Goal: Information Seeking & Learning: Check status

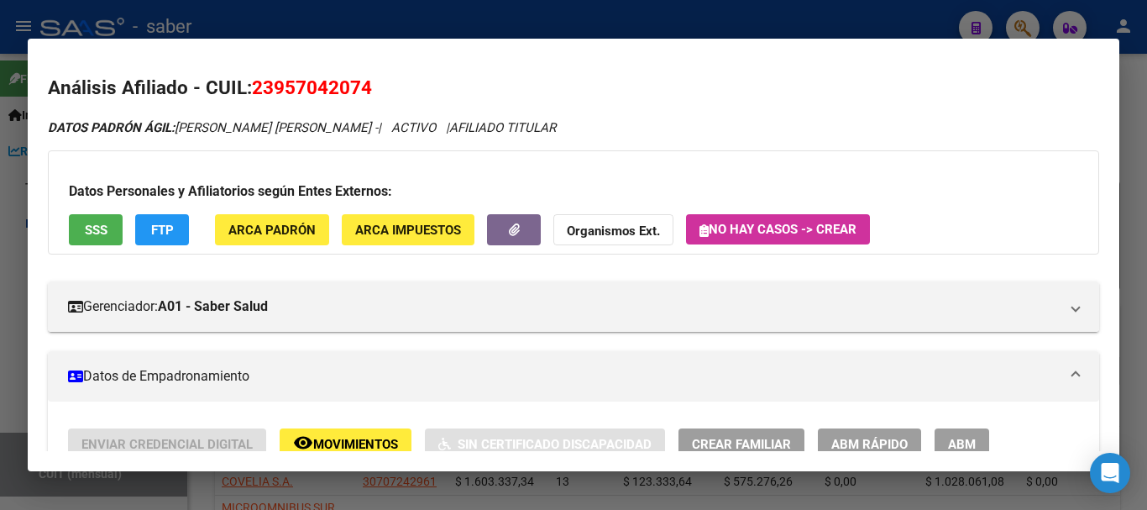
scroll to position [0, 1969]
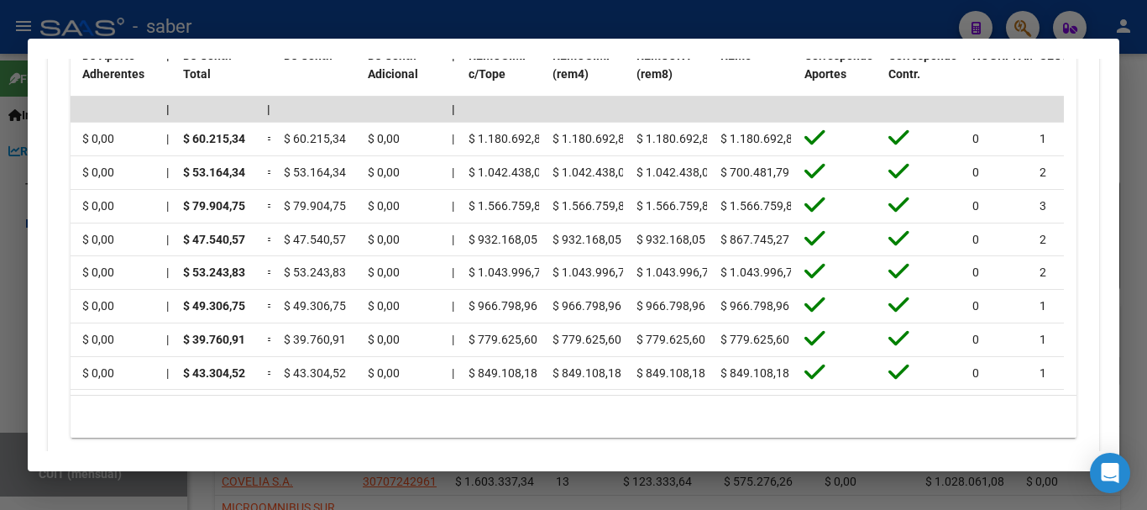
click at [7, 230] on div at bounding box center [573, 255] width 1147 height 510
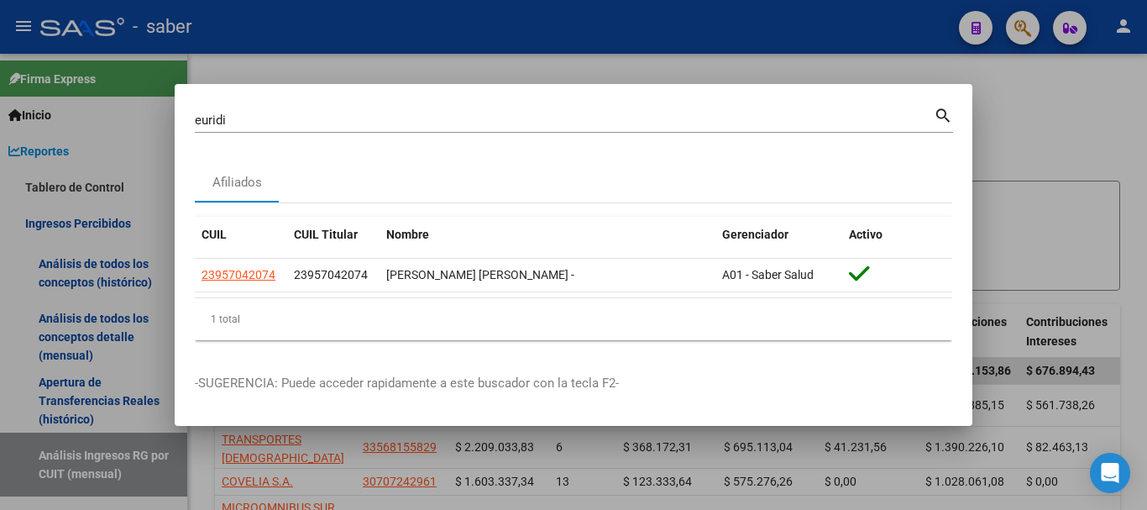
click at [5, 233] on div at bounding box center [573, 255] width 1147 height 510
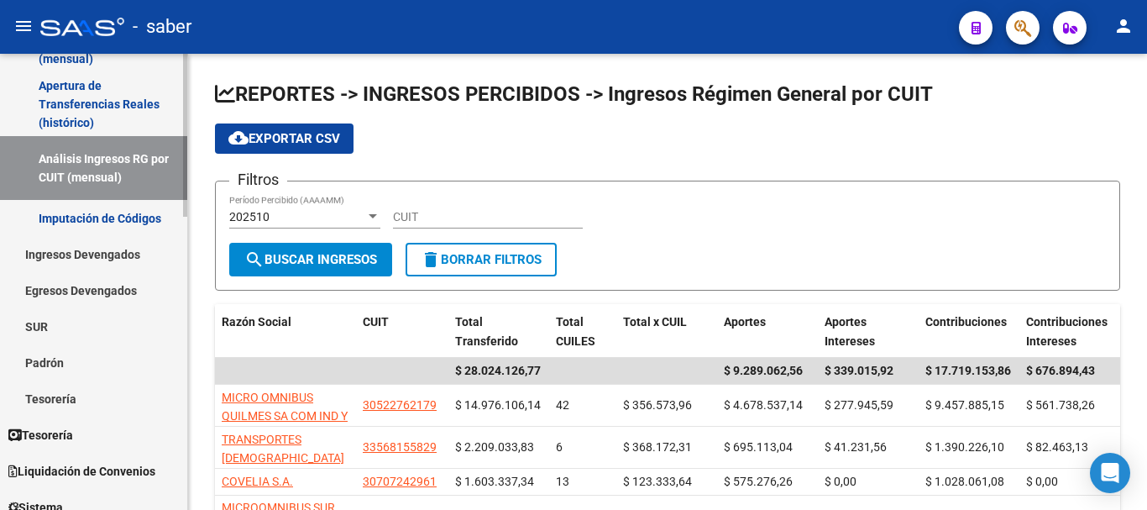
scroll to position [336, 0]
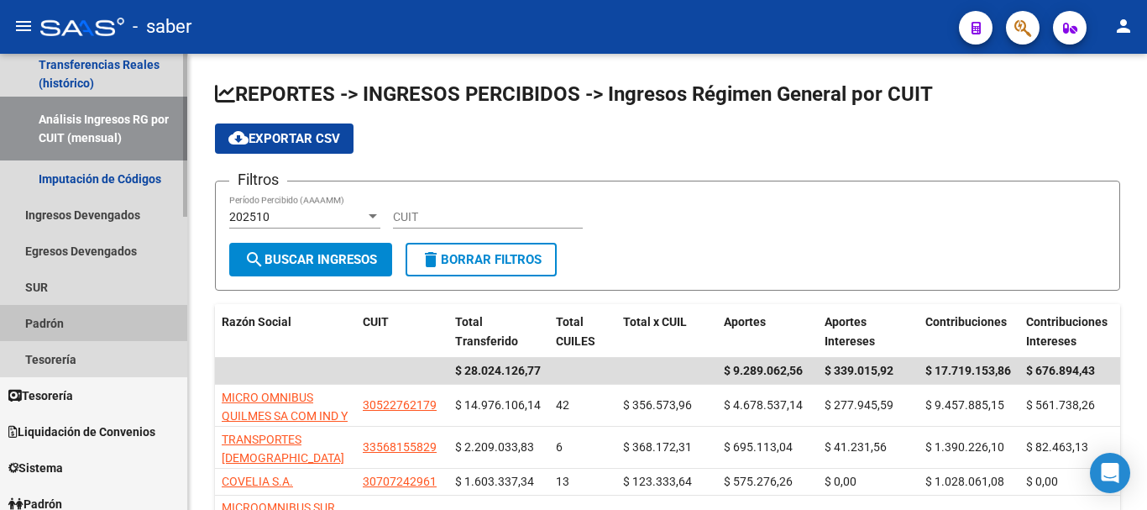
click at [55, 309] on link "Padrón" at bounding box center [93, 323] width 187 height 36
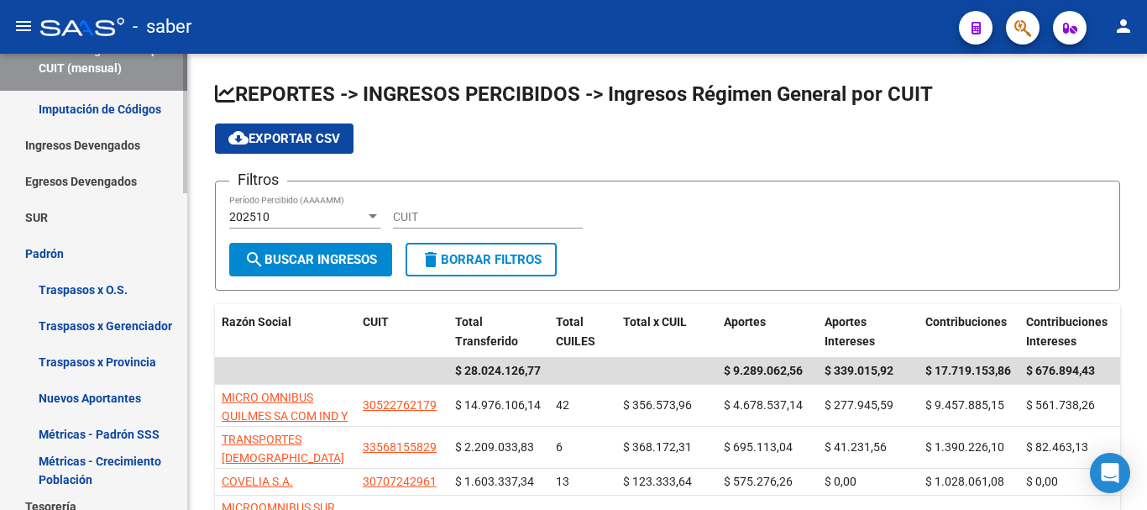
scroll to position [504, 0]
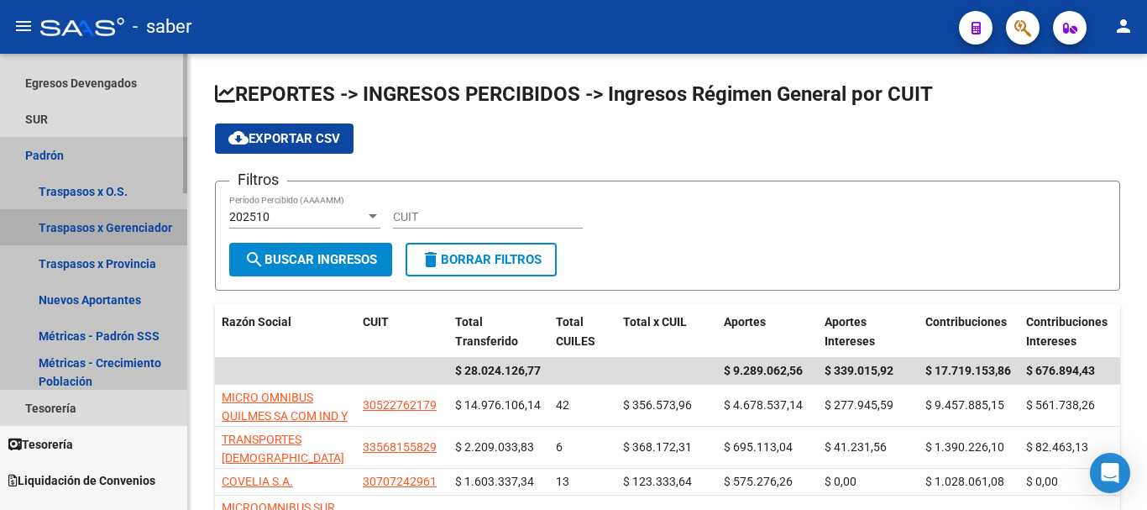
click at [96, 222] on link "Traspasos x Gerenciador" at bounding box center [93, 227] width 187 height 36
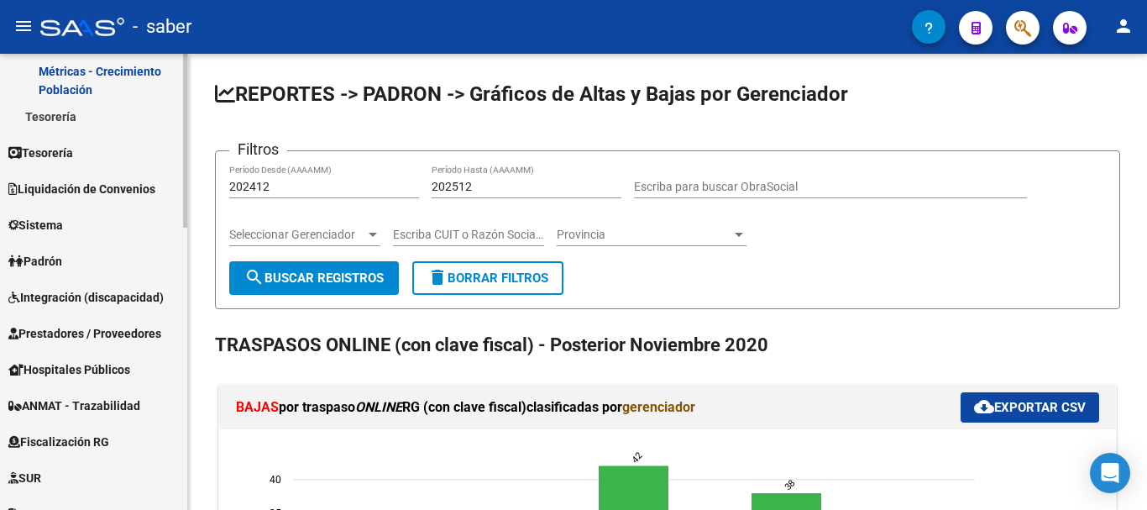
click at [50, 252] on span "Padrón" at bounding box center [35, 261] width 54 height 18
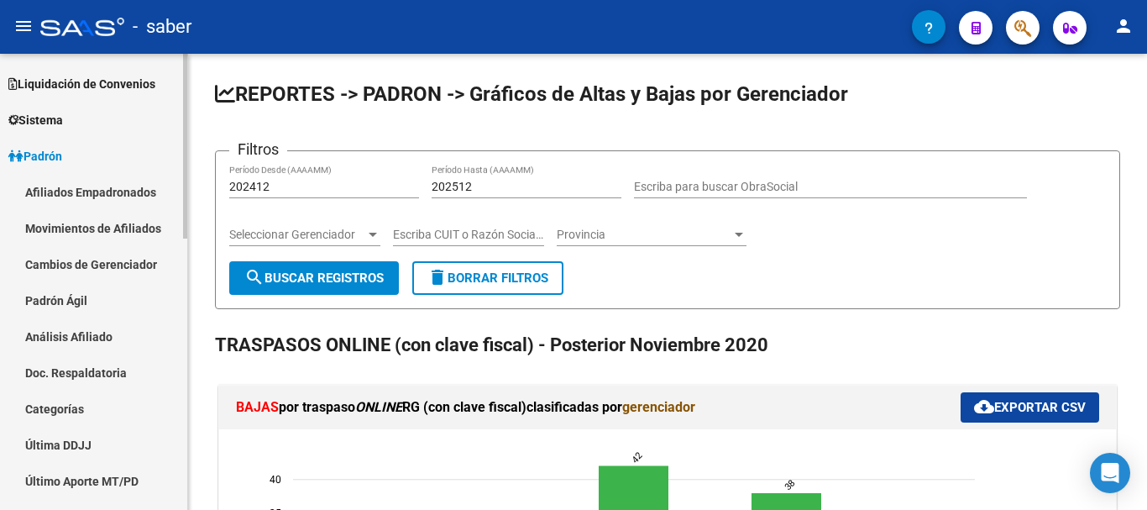
scroll to position [84, 0]
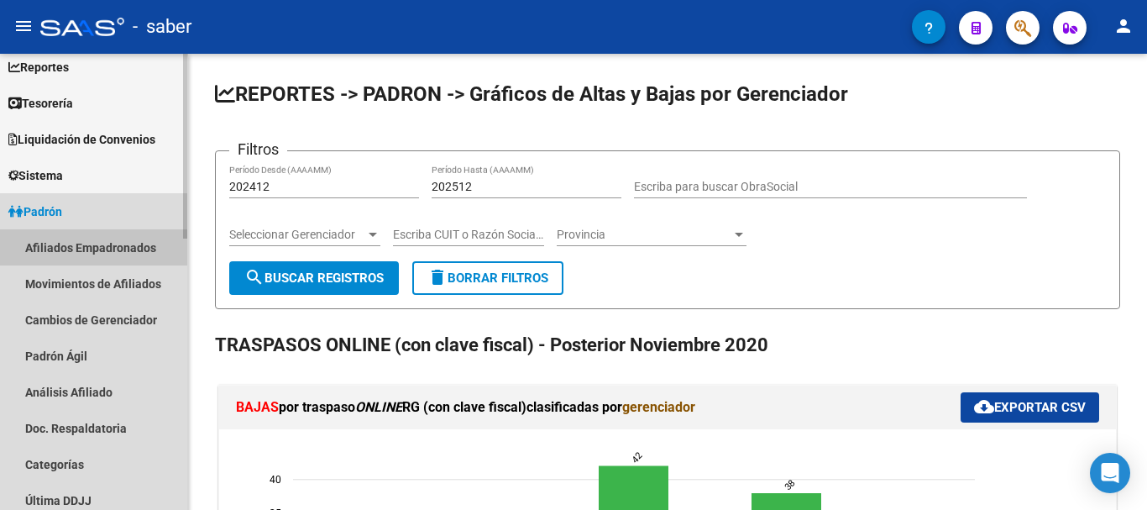
click at [59, 234] on link "Afiliados Empadronados" at bounding box center [93, 247] width 187 height 36
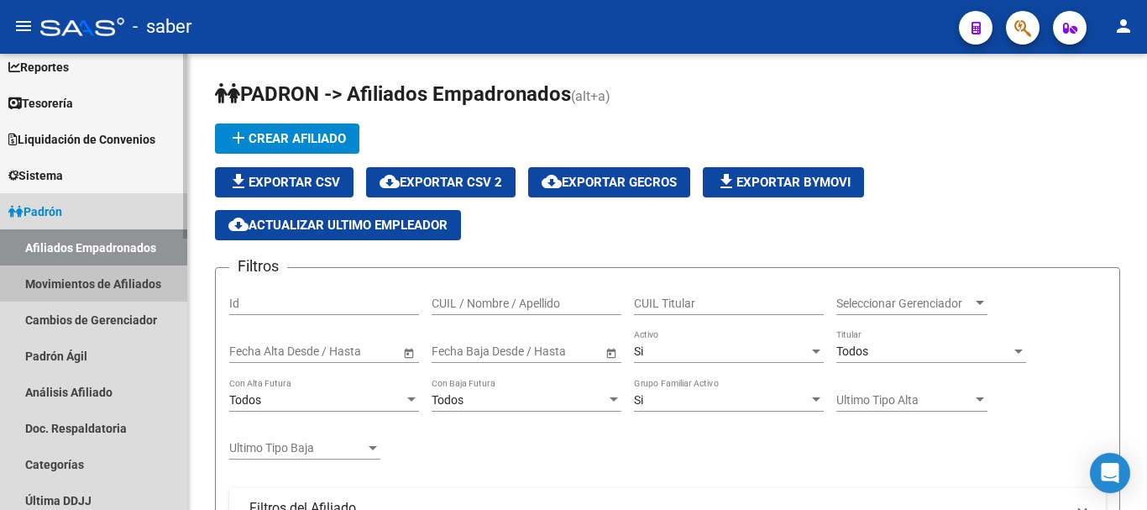
click at [99, 281] on link "Movimientos de Afiliados" at bounding box center [93, 283] width 187 height 36
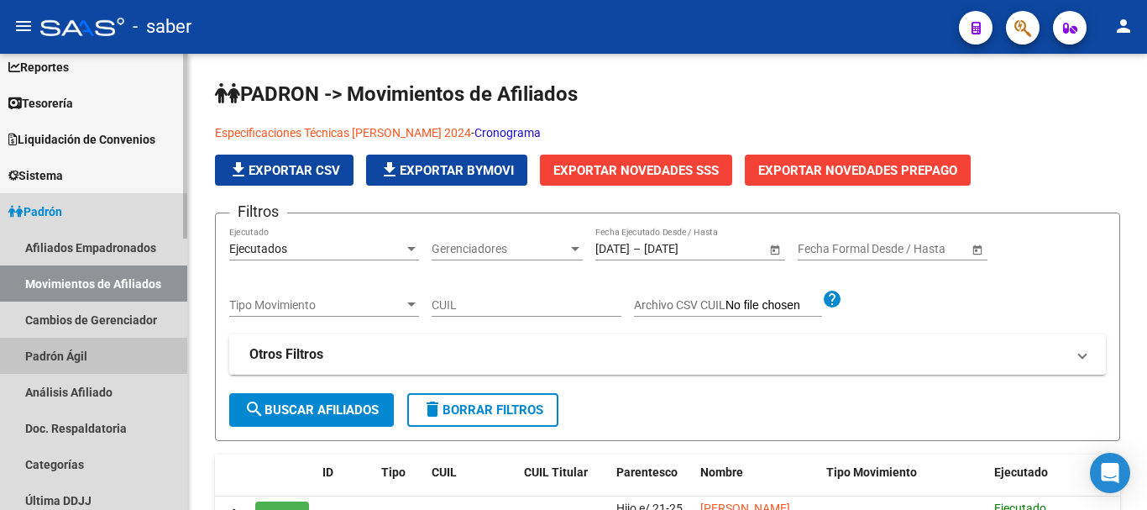
click at [66, 353] on link "Padrón Ágil" at bounding box center [93, 356] width 187 height 36
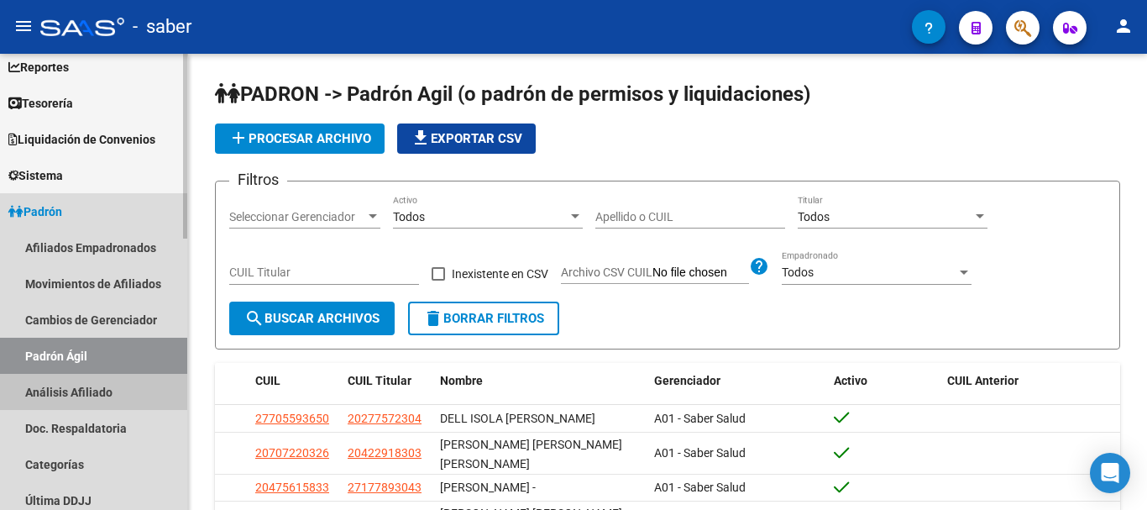
click at [92, 396] on link "Análisis Afiliado" at bounding box center [93, 392] width 187 height 36
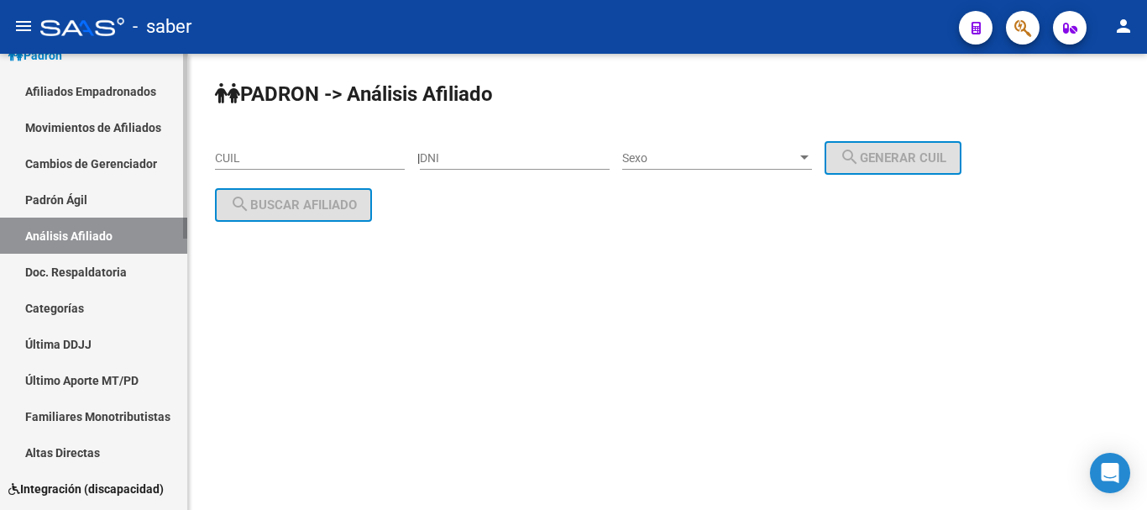
scroll to position [252, 0]
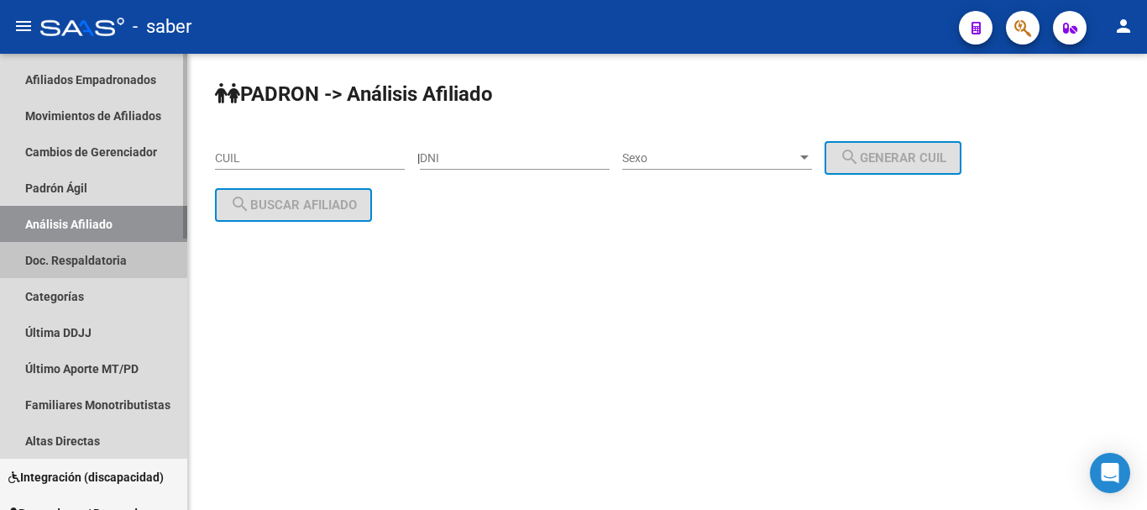
drag, startPoint x: 55, startPoint y: 263, endPoint x: 66, endPoint y: 307, distance: 45.0
click at [56, 263] on link "Doc. Respaldatoria" at bounding box center [93, 260] width 187 height 36
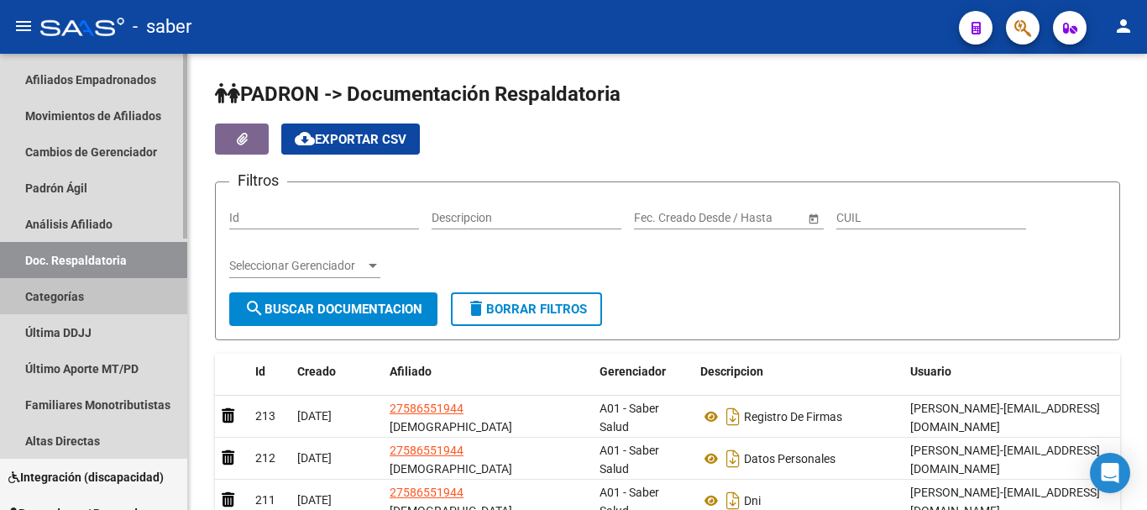
click at [63, 299] on link "Categorías" at bounding box center [93, 296] width 187 height 36
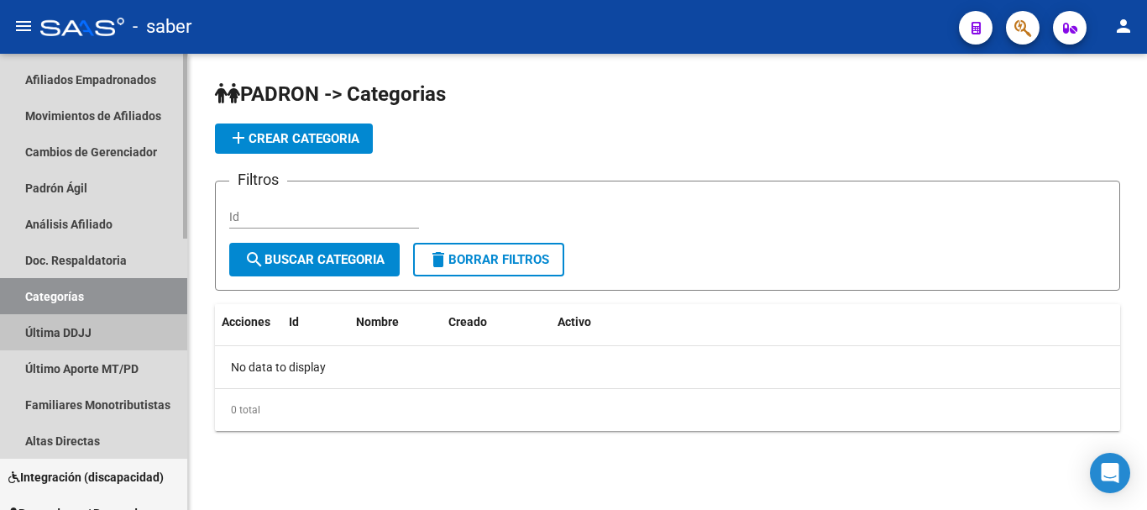
click at [76, 338] on link "Última DDJJ" at bounding box center [93, 332] width 187 height 36
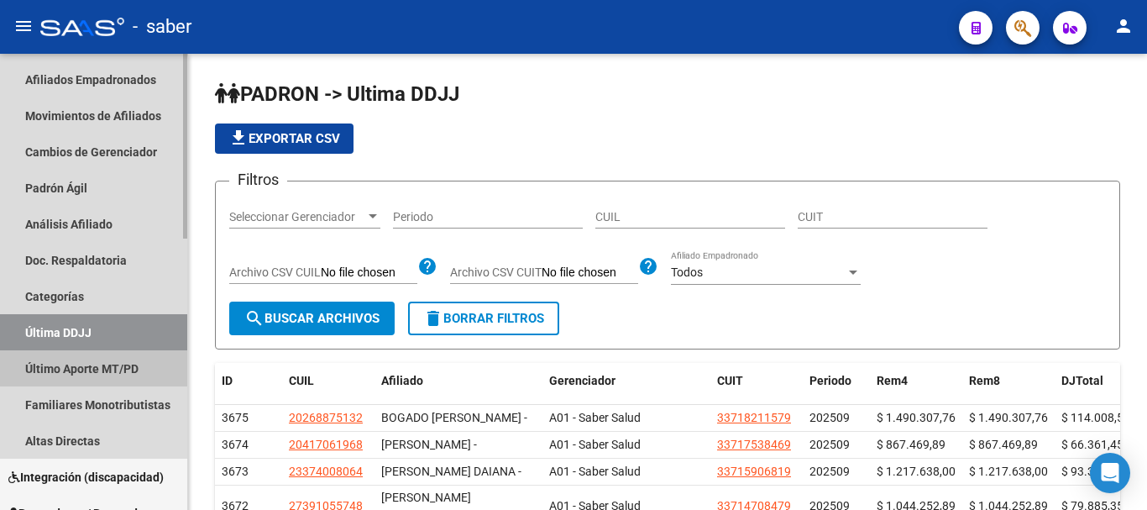
click at [86, 365] on link "Último Aporte MT/PD" at bounding box center [93, 368] width 187 height 36
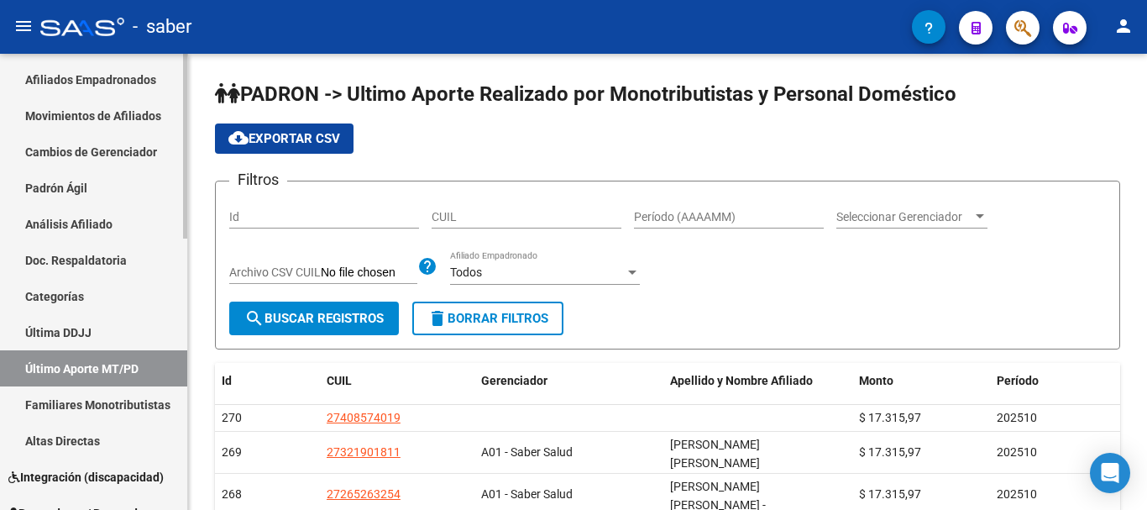
scroll to position [336, 0]
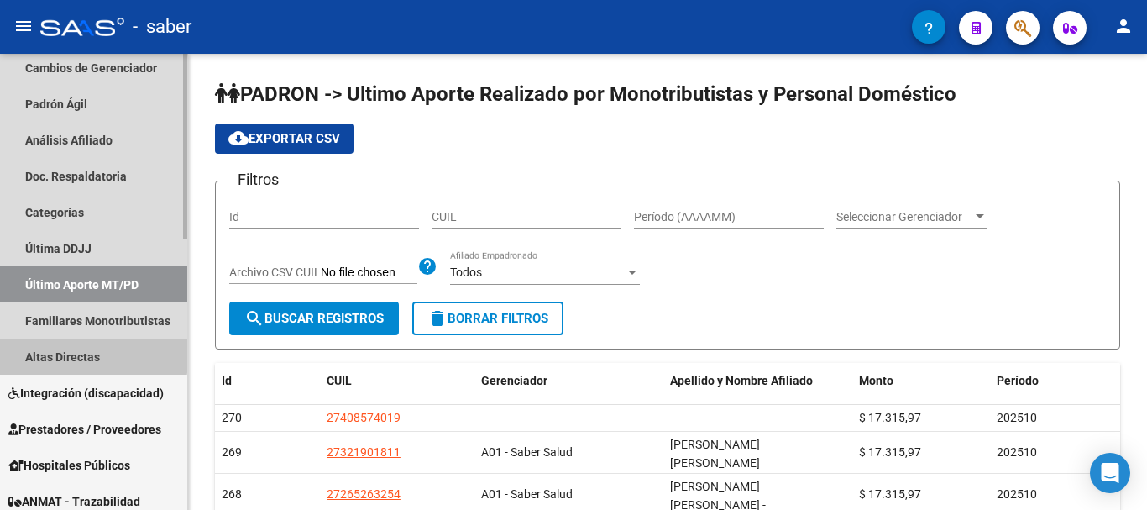
click at [79, 349] on link "Altas Directas" at bounding box center [93, 357] width 187 height 36
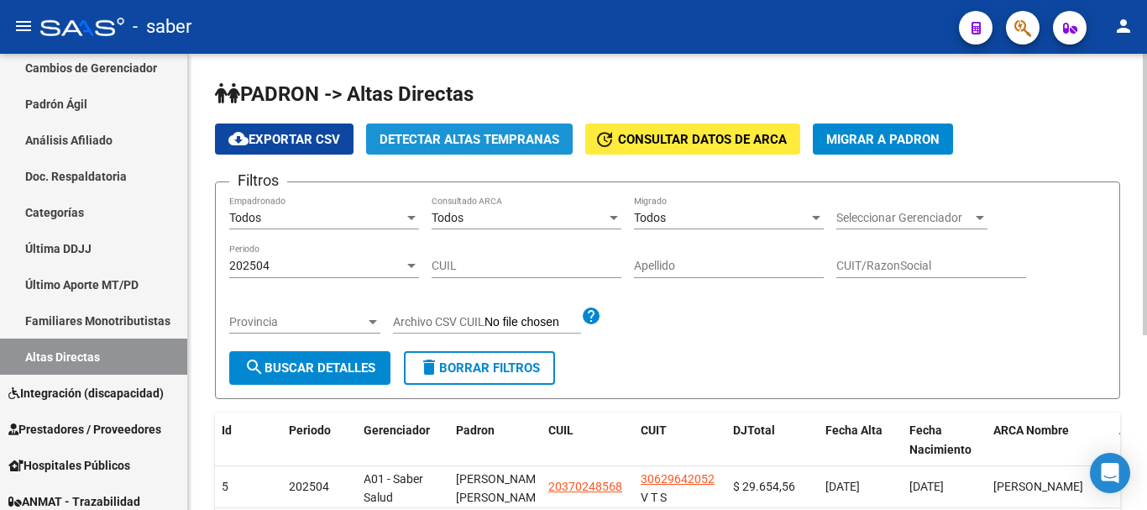
click at [449, 131] on span "Detectar Altas Tempranas" at bounding box center [470, 138] width 180 height 15
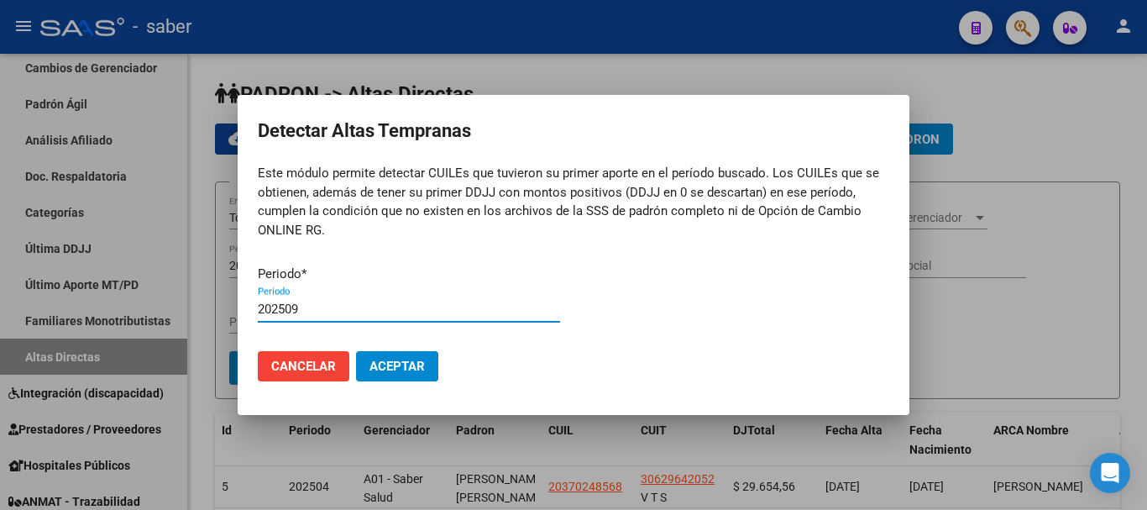
type input "202509"
click at [356, 351] on button "Aceptar" at bounding box center [397, 366] width 82 height 30
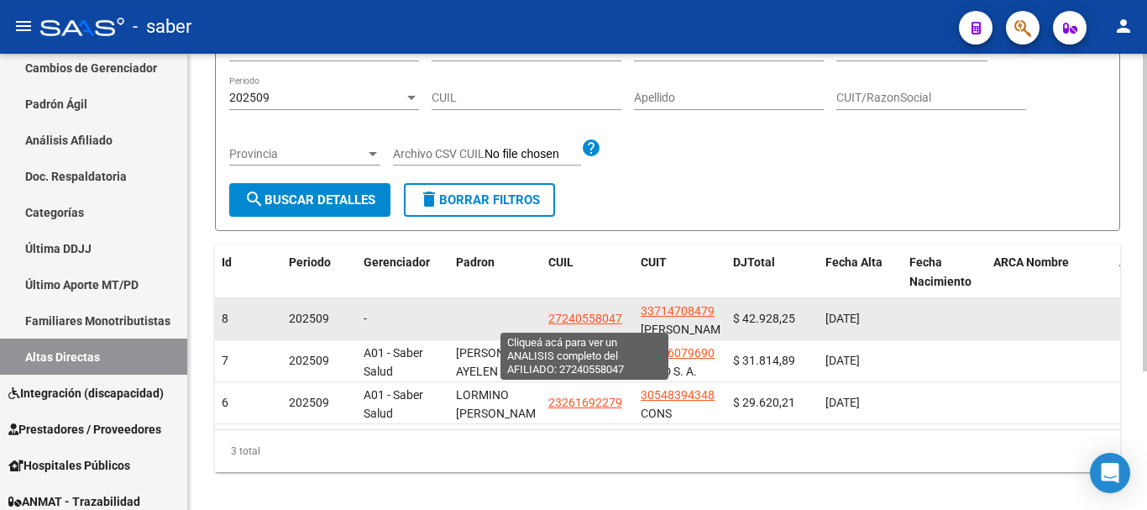
click at [580, 315] on span "27240558047" at bounding box center [586, 318] width 74 height 13
type textarea "27240558047"
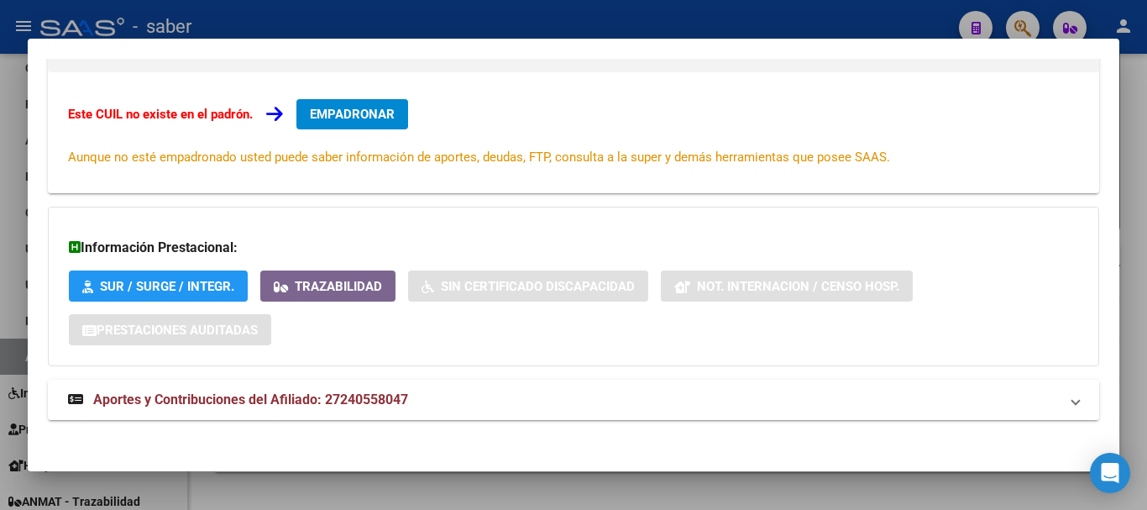
scroll to position [276, 0]
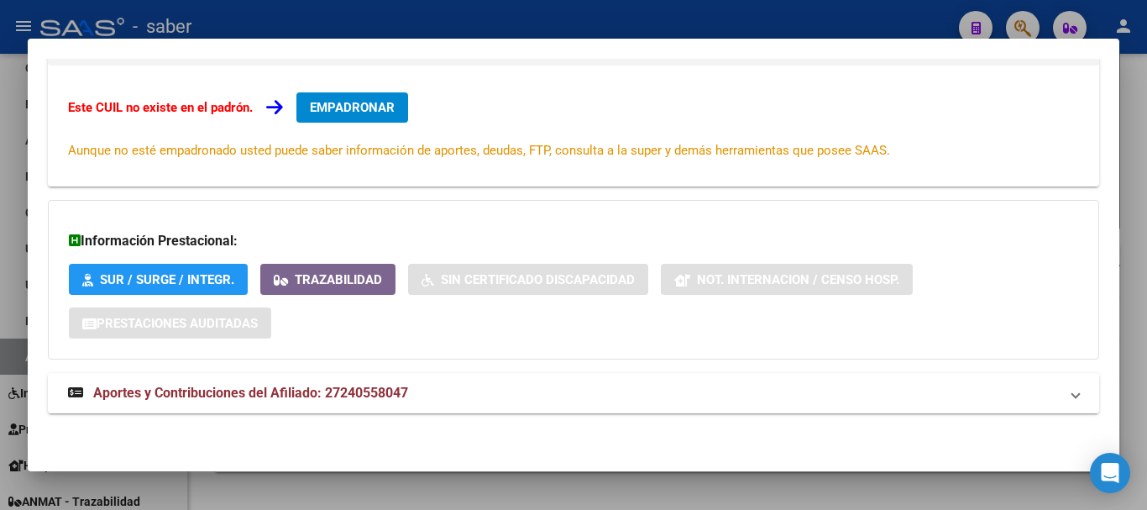
click at [368, 406] on mat-expansion-panel-header "Aportes y Contribuciones del Afiliado: 27240558047" at bounding box center [574, 393] width 1052 height 40
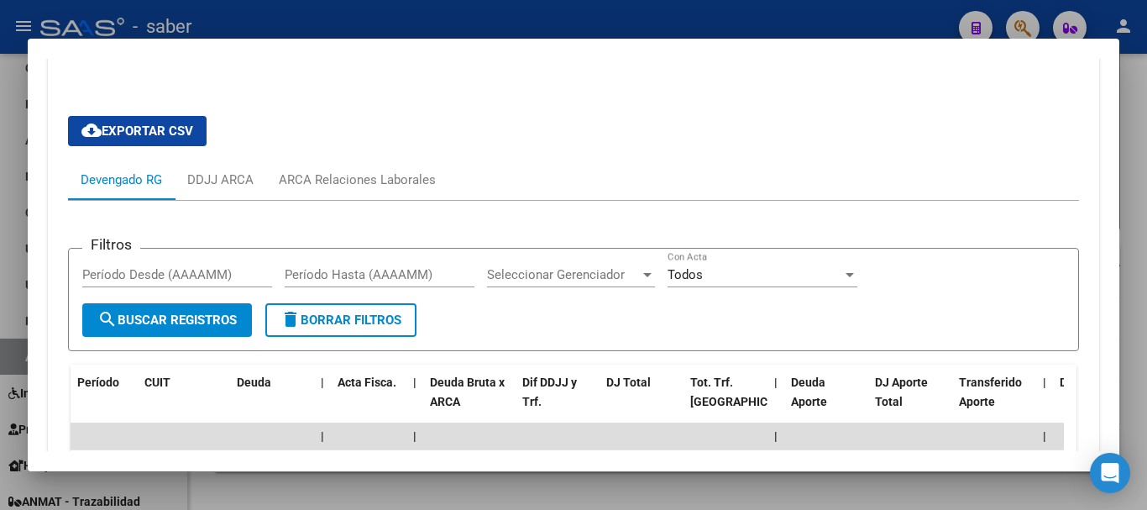
scroll to position [612, 0]
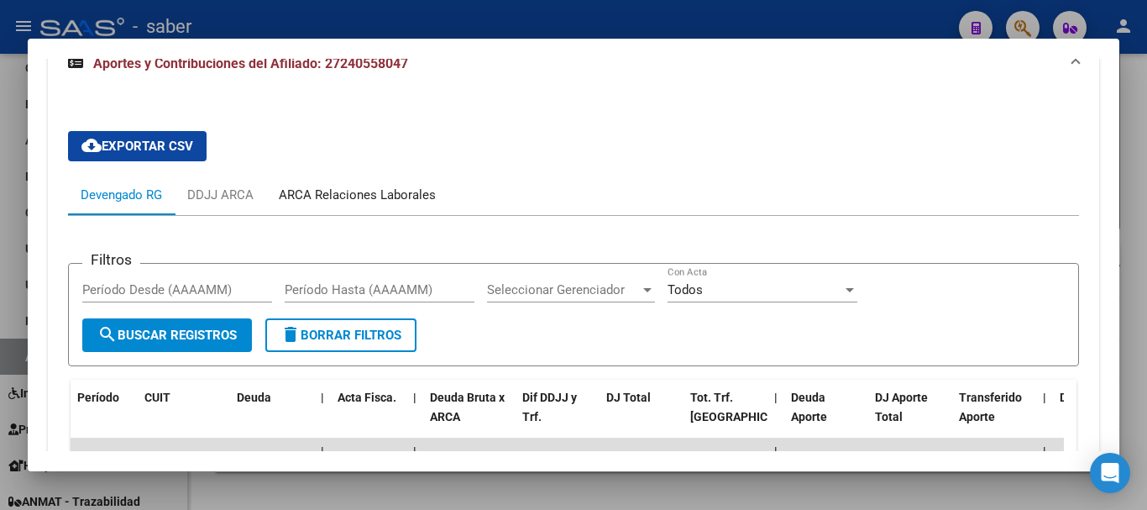
click at [331, 193] on div "ARCA Relaciones Laborales" at bounding box center [357, 195] width 157 height 18
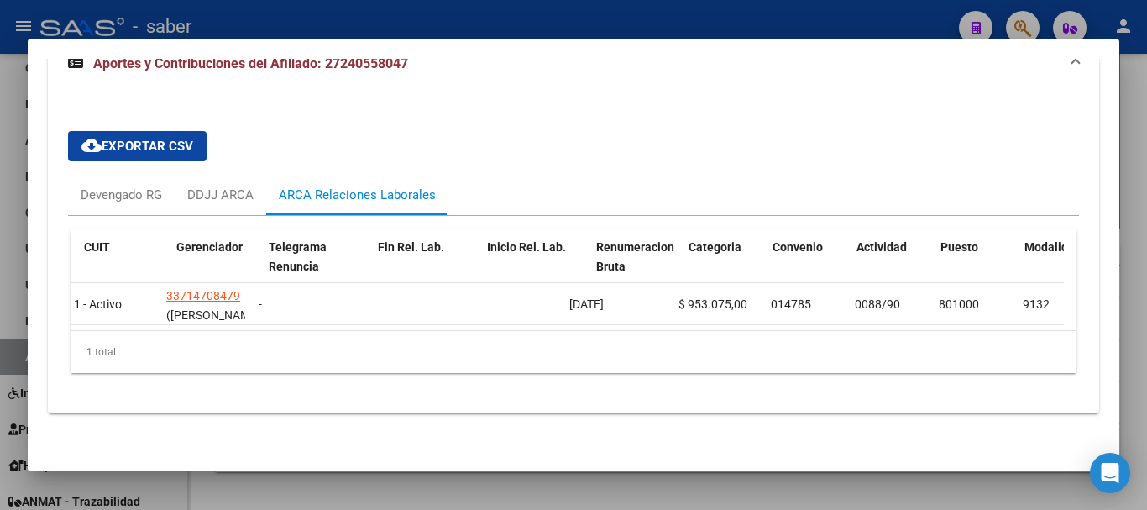
scroll to position [0, 0]
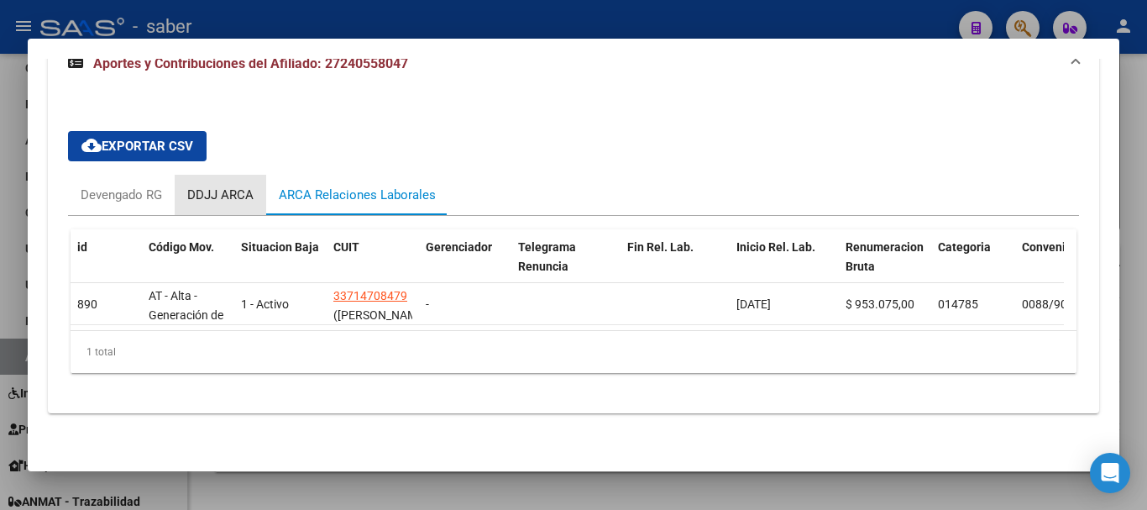
click at [222, 201] on div "DDJJ ARCA" at bounding box center [220, 195] width 66 height 18
